Goal: Information Seeking & Learning: Learn about a topic

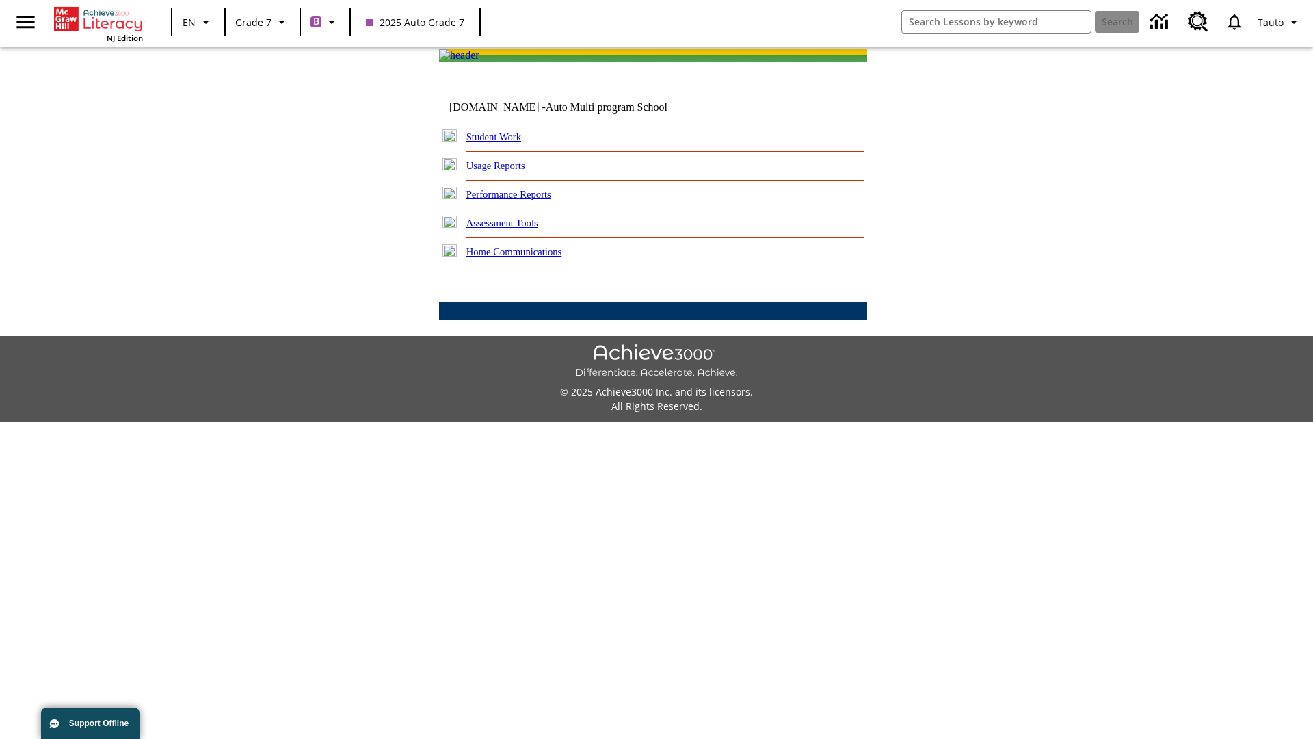
click at [523, 200] on link "Performance Reports" at bounding box center [508, 194] width 85 height 11
click at [0, 0] on link "How are my students performing on reading skills?" at bounding box center [0, 0] width 0 height 0
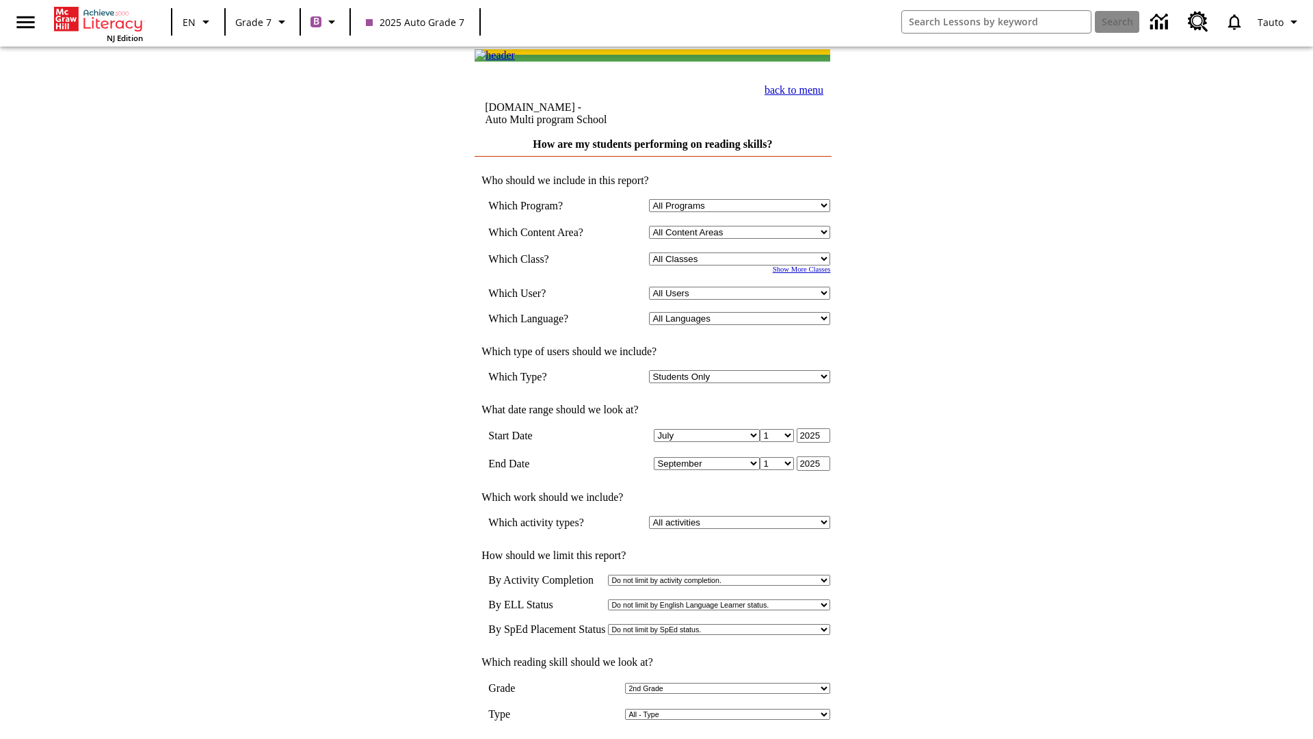
select select "2"
